Goal: Task Accomplishment & Management: Use online tool/utility

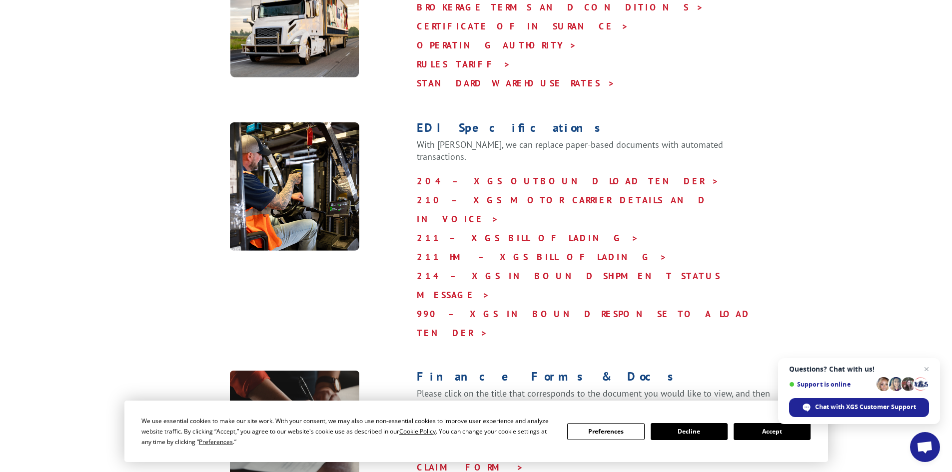
scroll to position [500, 0]
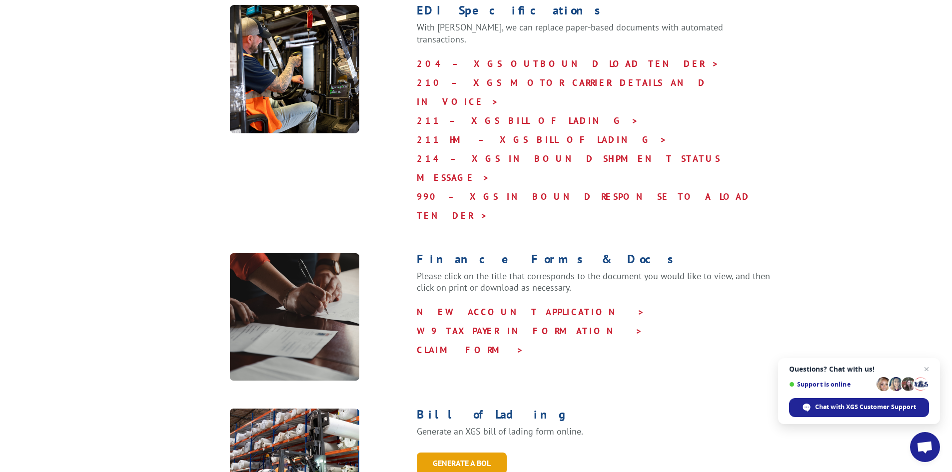
click at [460, 453] on link "GENERATE A BOL" at bounding box center [462, 463] width 90 height 21
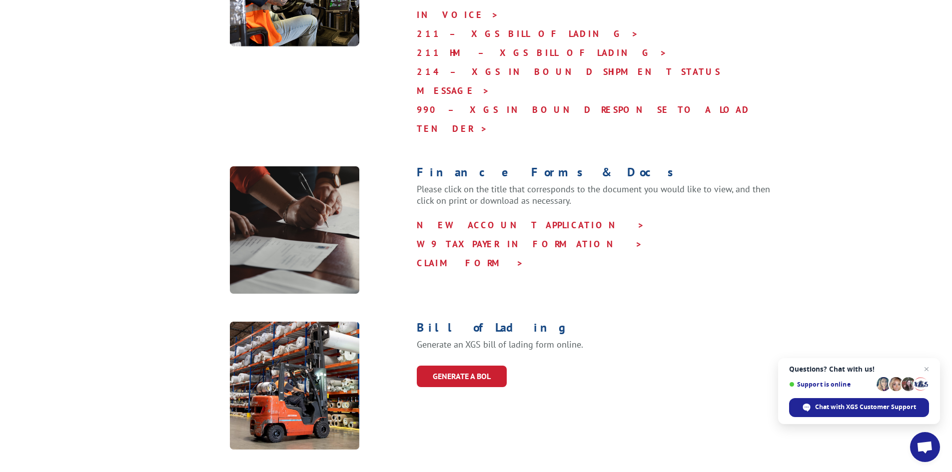
scroll to position [500, 0]
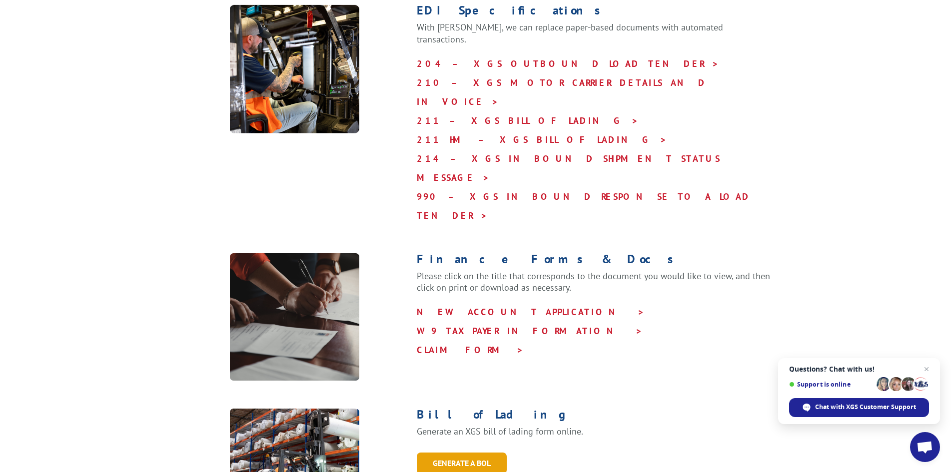
click at [471, 453] on link "GENERATE A BOL" at bounding box center [462, 463] width 90 height 21
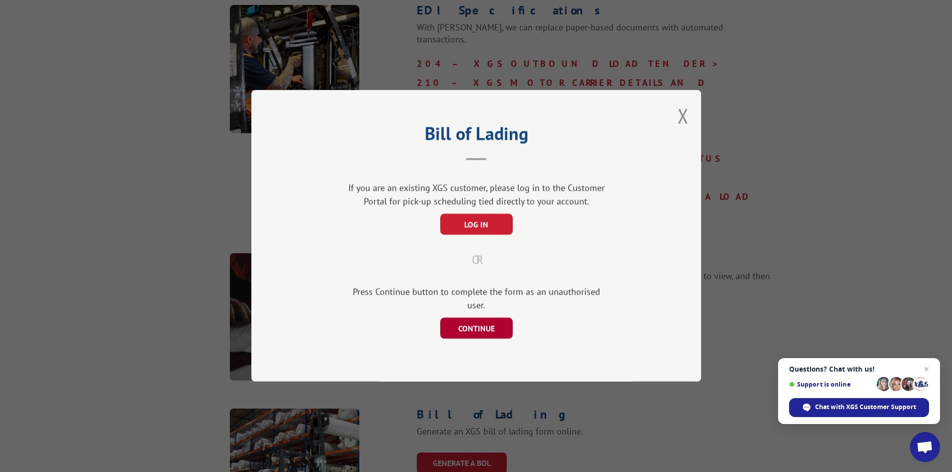
click at [479, 323] on button "CONTINUE" at bounding box center [476, 328] width 72 height 21
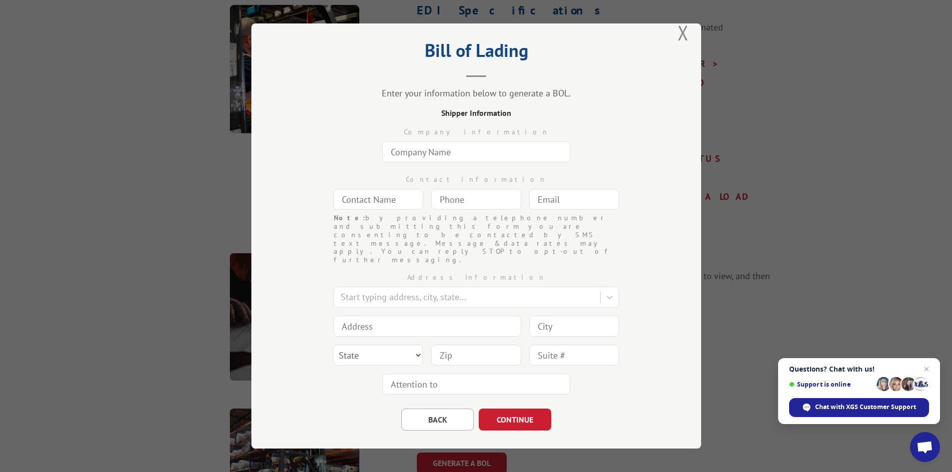
scroll to position [0, 0]
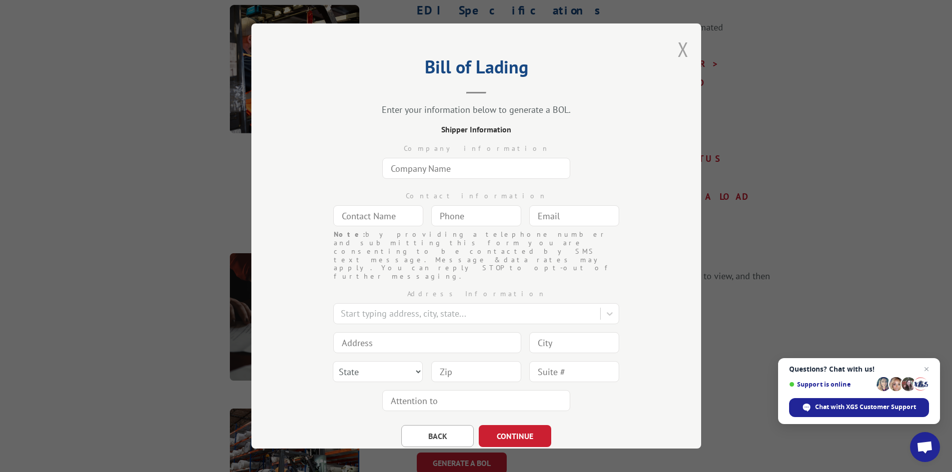
click at [678, 53] on button "Close modal" at bounding box center [683, 49] width 11 height 26
